Goal: Transaction & Acquisition: Obtain resource

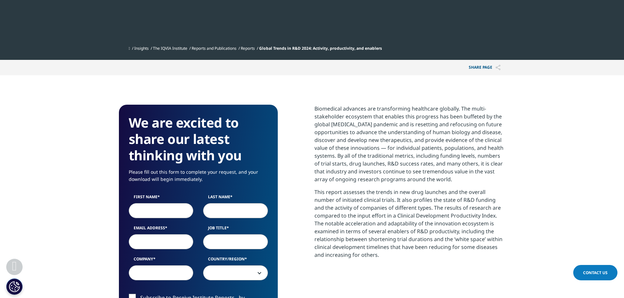
scroll to position [229, 0]
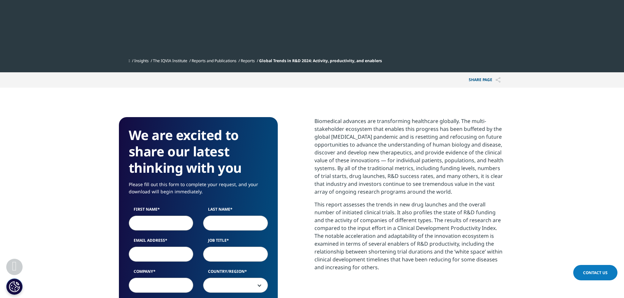
click at [162, 222] on input "First Name" at bounding box center [161, 223] width 65 height 15
type input "A"
type input "Saomi"
type input "Murai"
type input "[EMAIL_ADDRESS][DOMAIN_NAME]"
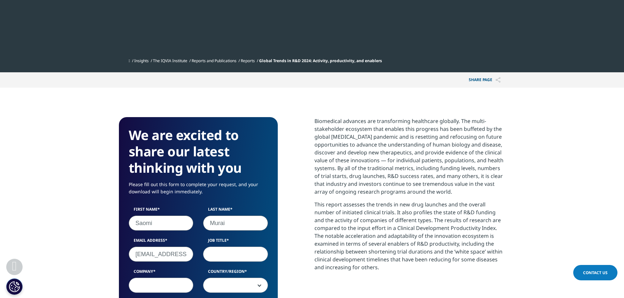
type input "Integrated Translational Science"
select select "[GEOGRAPHIC_DATA]"
click at [226, 256] on input "Job Title" at bounding box center [235, 254] width 65 height 15
type input "Director"
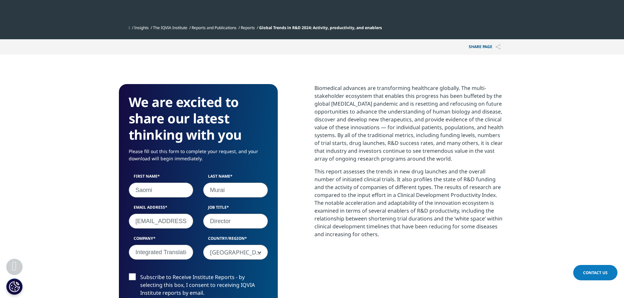
scroll to position [295, 0]
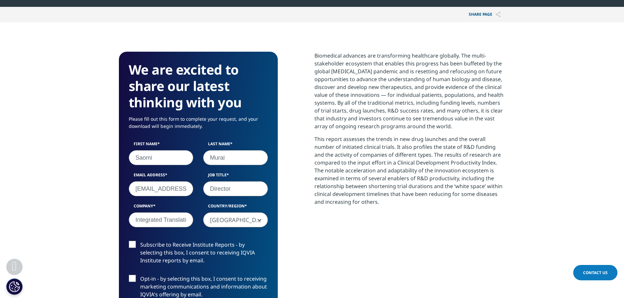
click at [167, 252] on label "Subscribe to Receive Institute Reports - by selecting this box, I consent to re…" at bounding box center [198, 254] width 139 height 27
click at [140, 241] on input "Subscribe to Receive Institute Reports - by selecting this box, I consent to re…" at bounding box center [140, 241] width 0 height 0
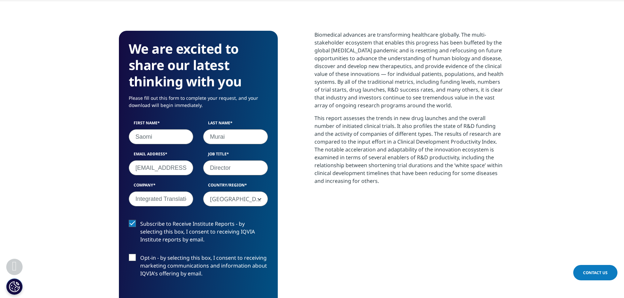
scroll to position [327, 0]
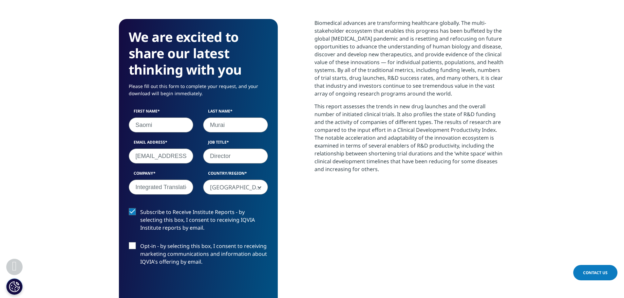
click at [155, 251] on label "Opt-in - by selecting this box, I consent to receiving marketing communications…" at bounding box center [198, 255] width 139 height 27
click at [140, 242] on input "Opt-in - by selecting this box, I consent to receiving marketing communications…" at bounding box center [140, 242] width 0 height 0
click at [133, 224] on label "Subscribe to Receive Institute Reports - by selecting this box, I consent to re…" at bounding box center [198, 221] width 139 height 27
click at [140, 208] on input "Subscribe to Receive Institute Reports - by selecting this box, I consent to re…" at bounding box center [140, 208] width 0 height 0
click at [175, 249] on label "Opt-in - by selecting this box, I consent to receiving marketing communications…" at bounding box center [198, 255] width 139 height 27
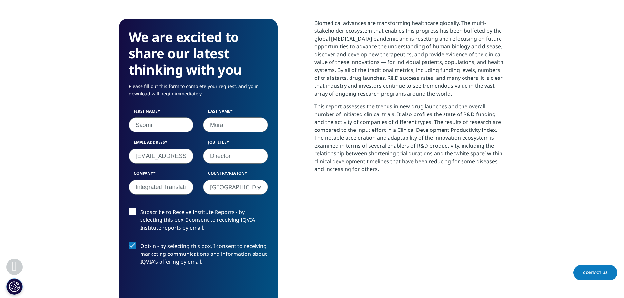
click at [140, 242] on input "Opt-in - by selecting this box, I consent to receiving marketing communications…" at bounding box center [140, 242] width 0 height 0
click at [185, 190] on input "Integrated Translational Science" at bounding box center [161, 187] width 65 height 15
click at [148, 190] on input "Integrated Translational Science" at bounding box center [161, 187] width 65 height 15
drag, startPoint x: 134, startPoint y: 188, endPoint x: 204, endPoint y: 195, distance: 70.4
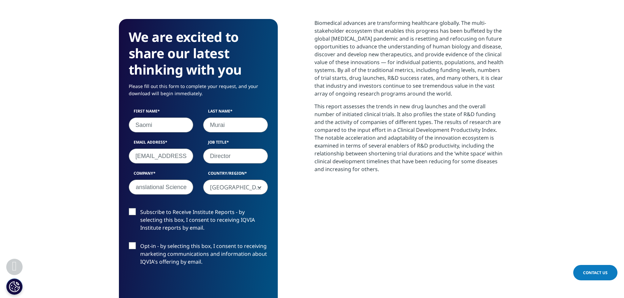
click at [204, 195] on div "First Name [PERSON_NAME] Last Name [PERSON_NAME] Email Address [EMAIL_ADDRESS][…" at bounding box center [198, 154] width 149 height 93
type input "a"
type input "Axcelead Drug Discovery Partners, Inc"
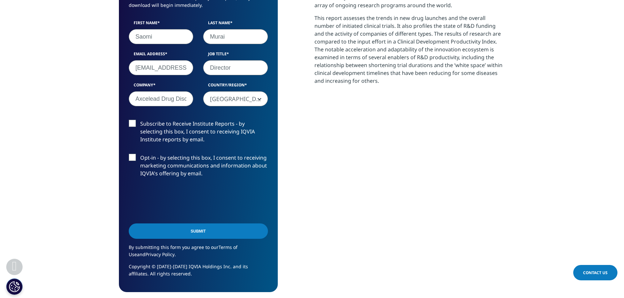
scroll to position [426, 0]
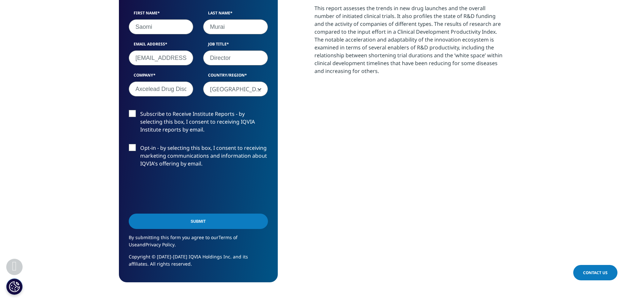
click at [223, 217] on input "Submit" at bounding box center [198, 221] width 139 height 15
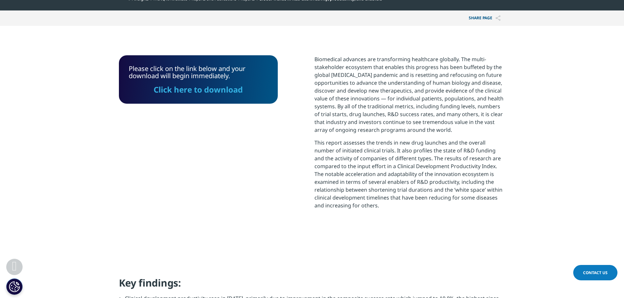
scroll to position [291, 0]
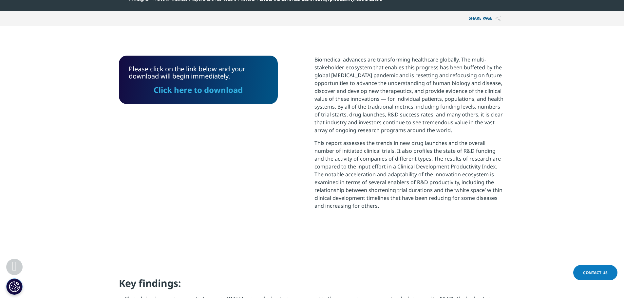
click at [192, 102] on div "Please click on the link below and your download will begin immediately. Click …" at bounding box center [198, 80] width 159 height 48
click at [191, 90] on link "Click here to download" at bounding box center [198, 89] width 89 height 11
